Goal: Book appointment/travel/reservation

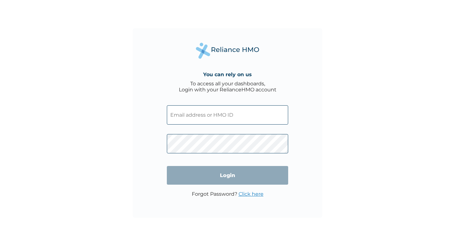
type input "pgl/10080/a"
click at [182, 128] on span at bounding box center [227, 142] width 121 height 29
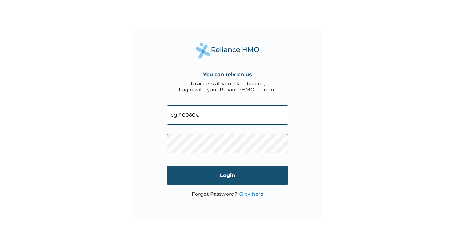
click at [201, 174] on input "Login" at bounding box center [227, 175] width 121 height 19
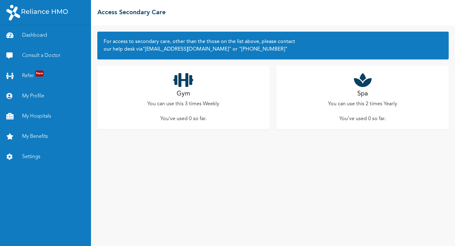
click at [190, 102] on p "You can use this 3 times Weekly" at bounding box center [183, 104] width 72 height 8
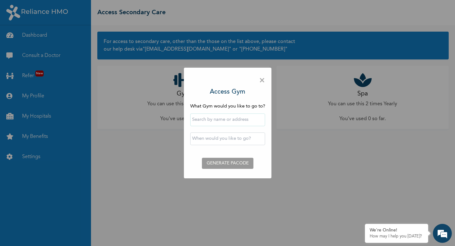
click at [231, 113] on div at bounding box center [227, 119] width 75 height 19
click at [232, 120] on input "text" at bounding box center [227, 119] width 75 height 13
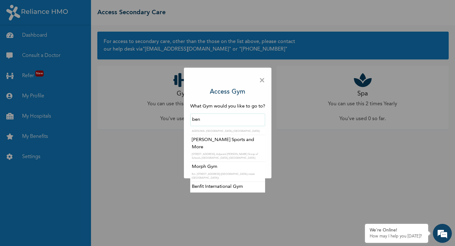
scroll to position [39, 0]
type input "Benfit International Gym"
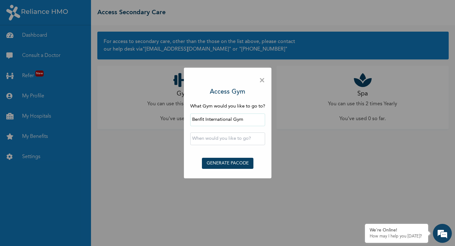
scroll to position [0, 0]
click at [218, 138] on input "text" at bounding box center [227, 138] width 75 height 13
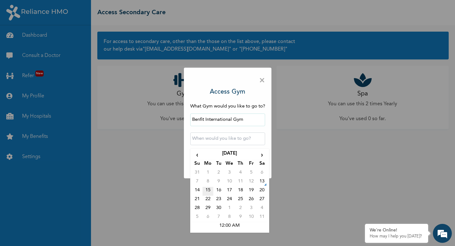
click at [208, 190] on td "15" at bounding box center [208, 191] width 11 height 9
click at [227, 141] on input "[DATE] 12:00 AM" at bounding box center [227, 138] width 75 height 13
click at [232, 227] on td "12:00 AM" at bounding box center [230, 226] width 76 height 9
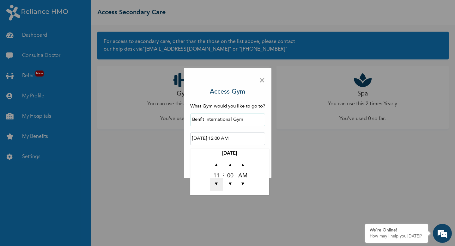
click at [217, 184] on span "▼" at bounding box center [216, 184] width 13 height 13
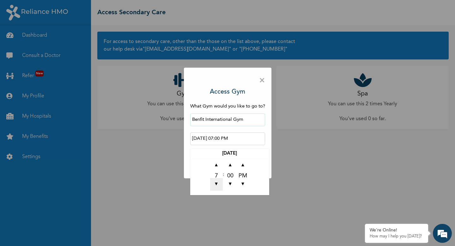
click at [217, 184] on span "▼" at bounding box center [216, 184] width 13 height 13
click at [230, 165] on span "▲" at bounding box center [230, 165] width 13 height 13
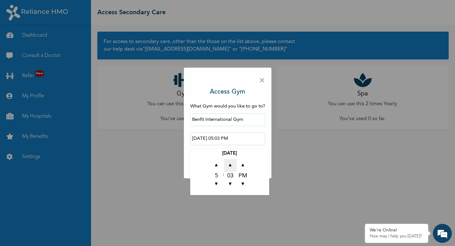
click at [230, 165] on span "▲" at bounding box center [230, 165] width 13 height 13
click at [232, 175] on div "05" at bounding box center [230, 175] width 13 height 6
click at [231, 175] on div "05" at bounding box center [230, 175] width 13 height 6
click at [228, 166] on span "▲" at bounding box center [230, 165] width 13 height 13
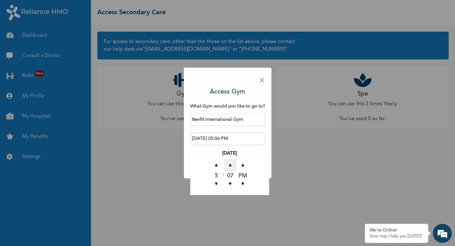
click at [228, 166] on span "▲" at bounding box center [230, 165] width 13 height 13
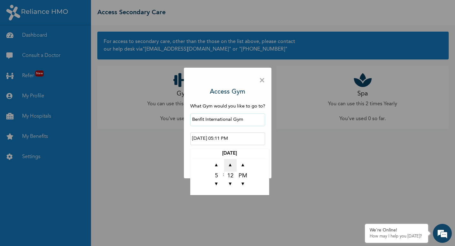
click at [228, 166] on span "▲" at bounding box center [230, 165] width 13 height 13
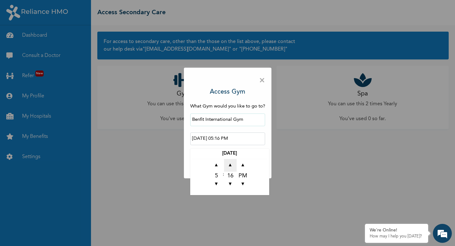
click at [228, 166] on span "▲" at bounding box center [230, 165] width 13 height 13
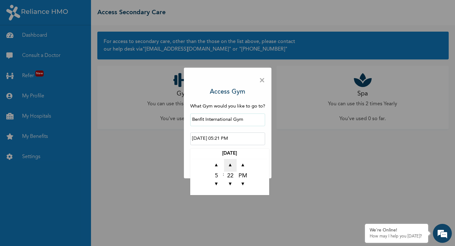
click at [228, 166] on span "▲" at bounding box center [230, 165] width 13 height 13
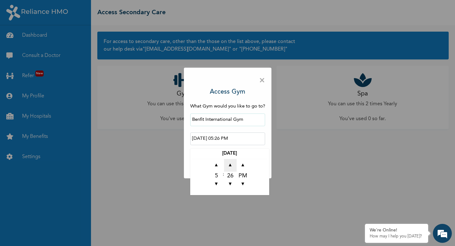
click at [228, 166] on span "▲" at bounding box center [230, 165] width 13 height 13
type input "[DATE] 05:29 PM"
click at [143, 205] on div "× Access Gym What Gym would you like to go to? Benfit International Gym [DATE] …" at bounding box center [227, 123] width 455 height 246
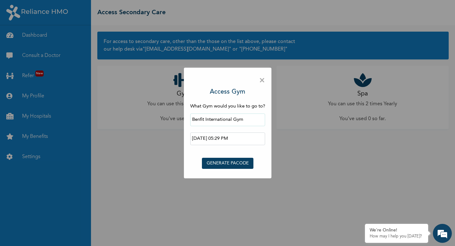
click at [92, 155] on div "× Access Gym What Gym would you like to go to? Benfit International Gym [DATE] …" at bounding box center [227, 123] width 455 height 246
click at [142, 152] on div "× Access Gym What Gym would you like to go to? Benfit International Gym [DATE] …" at bounding box center [227, 123] width 455 height 246
click at [264, 77] on span "×" at bounding box center [262, 80] width 6 height 13
